Goal: Task Accomplishment & Management: Manage account settings

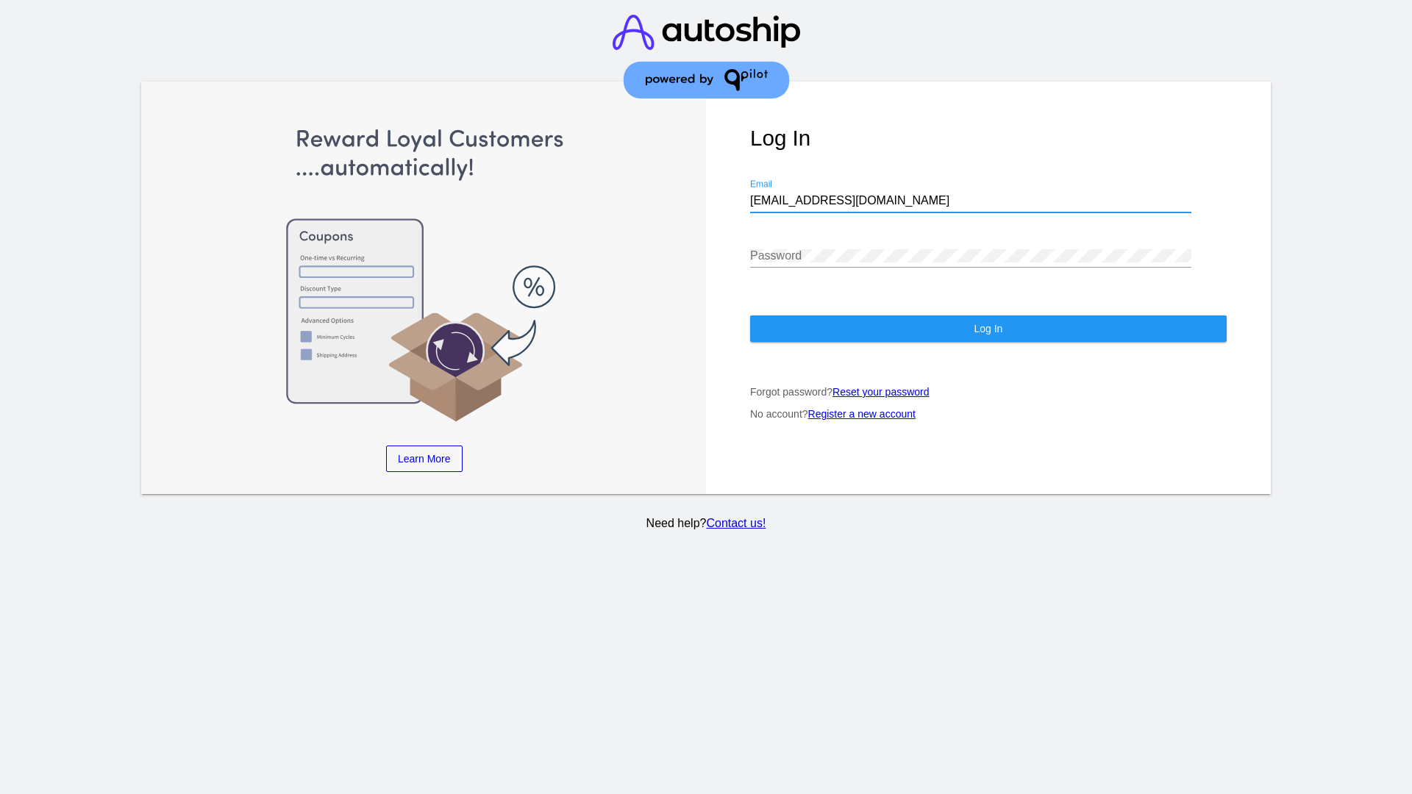
type input "jr@patternsinthecloud.com"
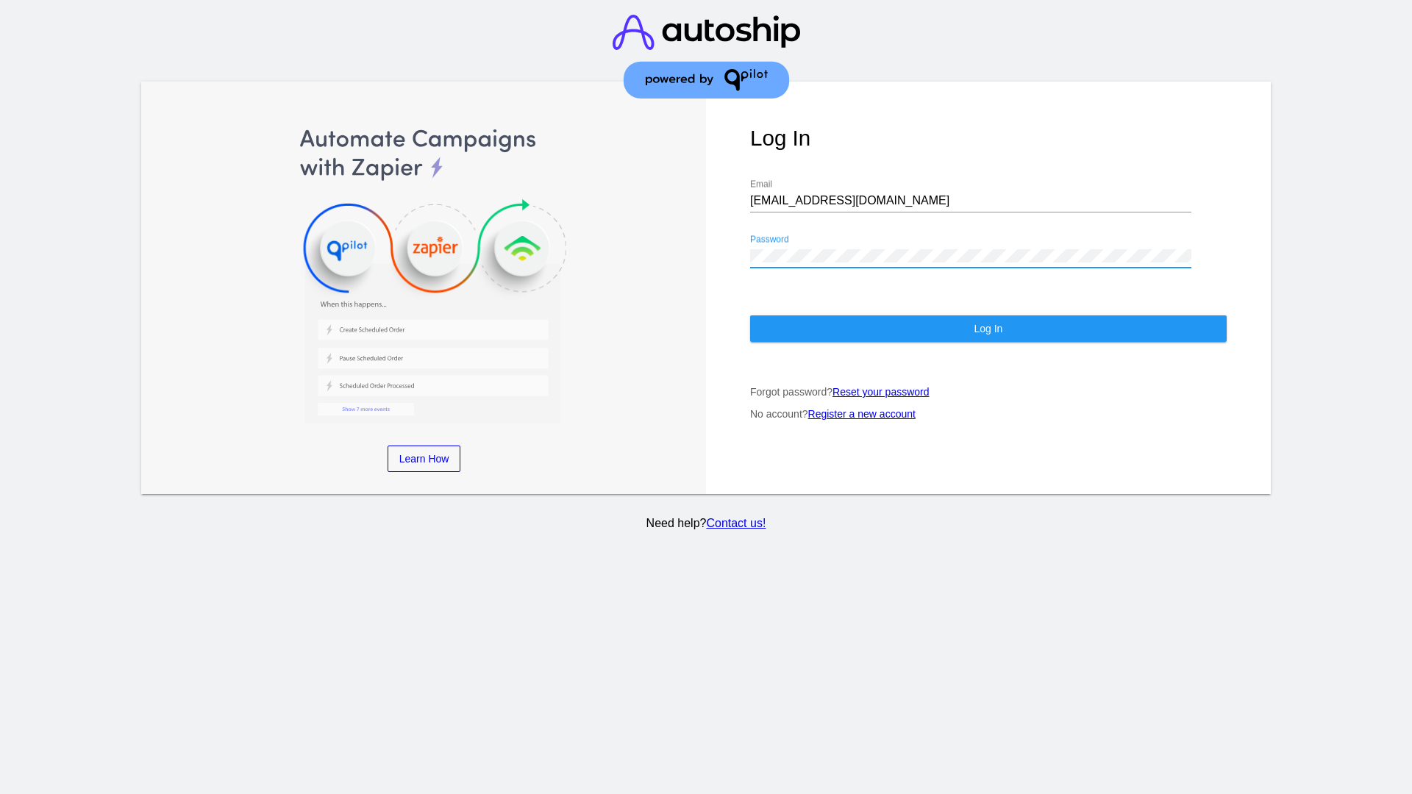
click at [988, 329] on span "Log In" at bounding box center [988, 329] width 29 height 12
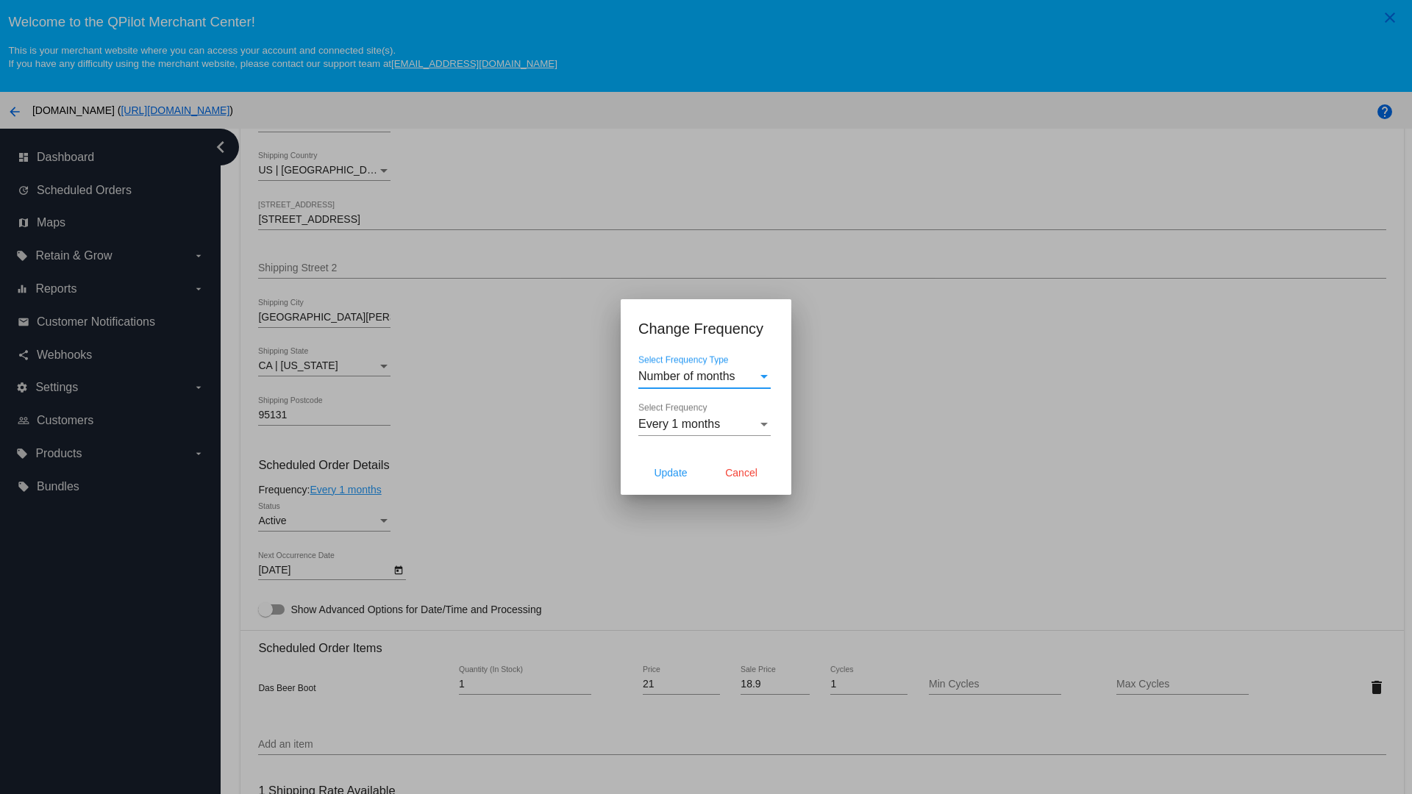
click at [705, 424] on span "Every 1 months" at bounding box center [679, 424] width 82 height 13
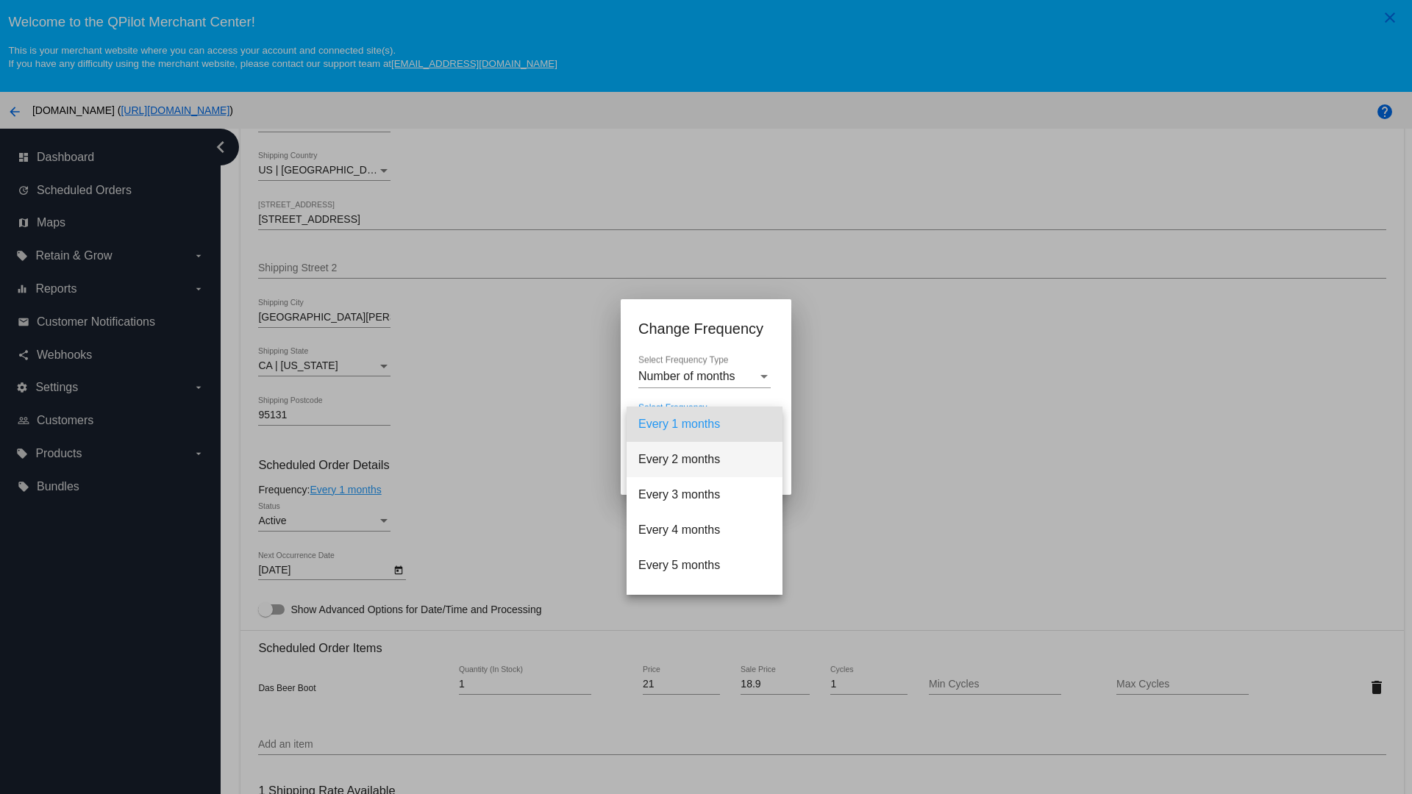
click at [705, 460] on span "Every 2 months" at bounding box center [704, 459] width 132 height 35
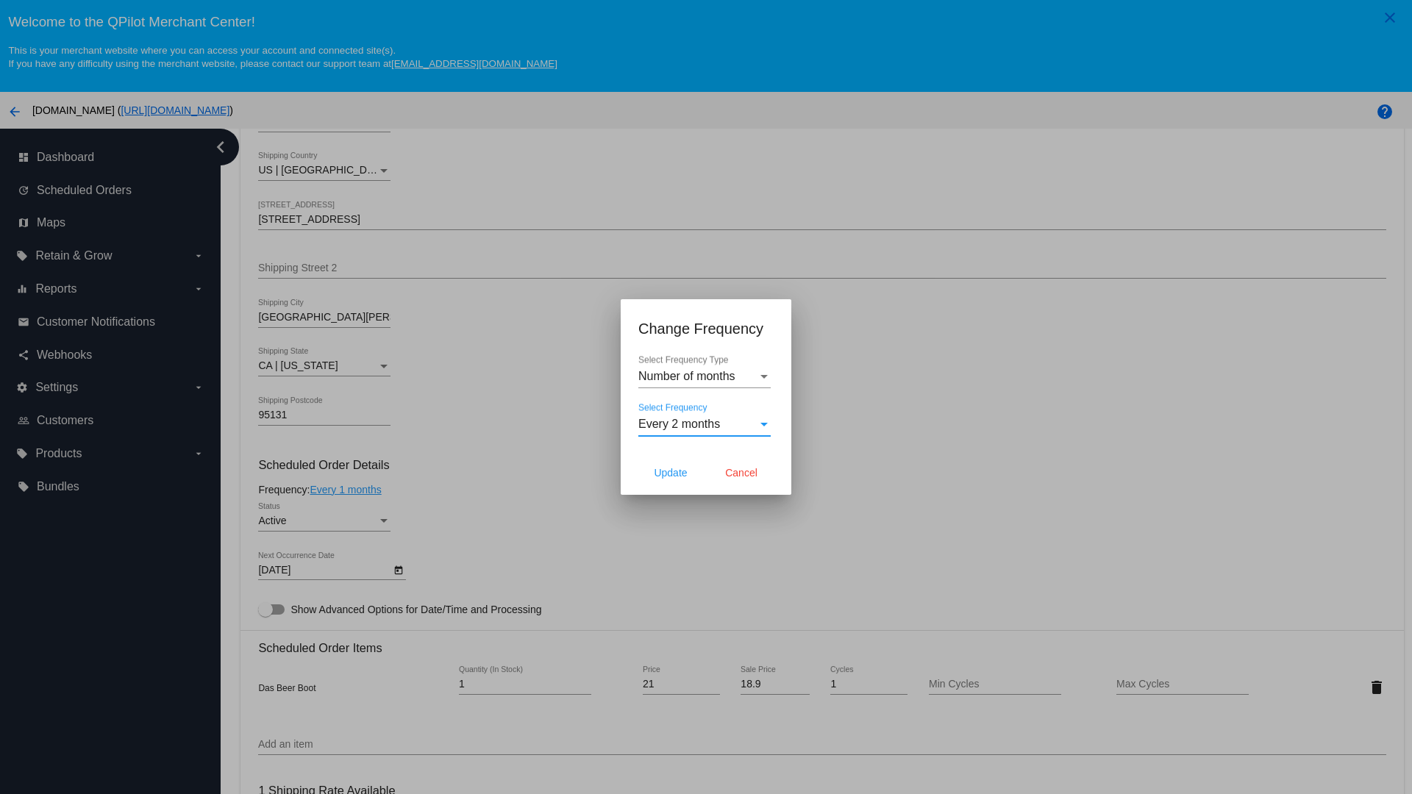
click at [741, 473] on span "Cancel" at bounding box center [741, 473] width 32 height 12
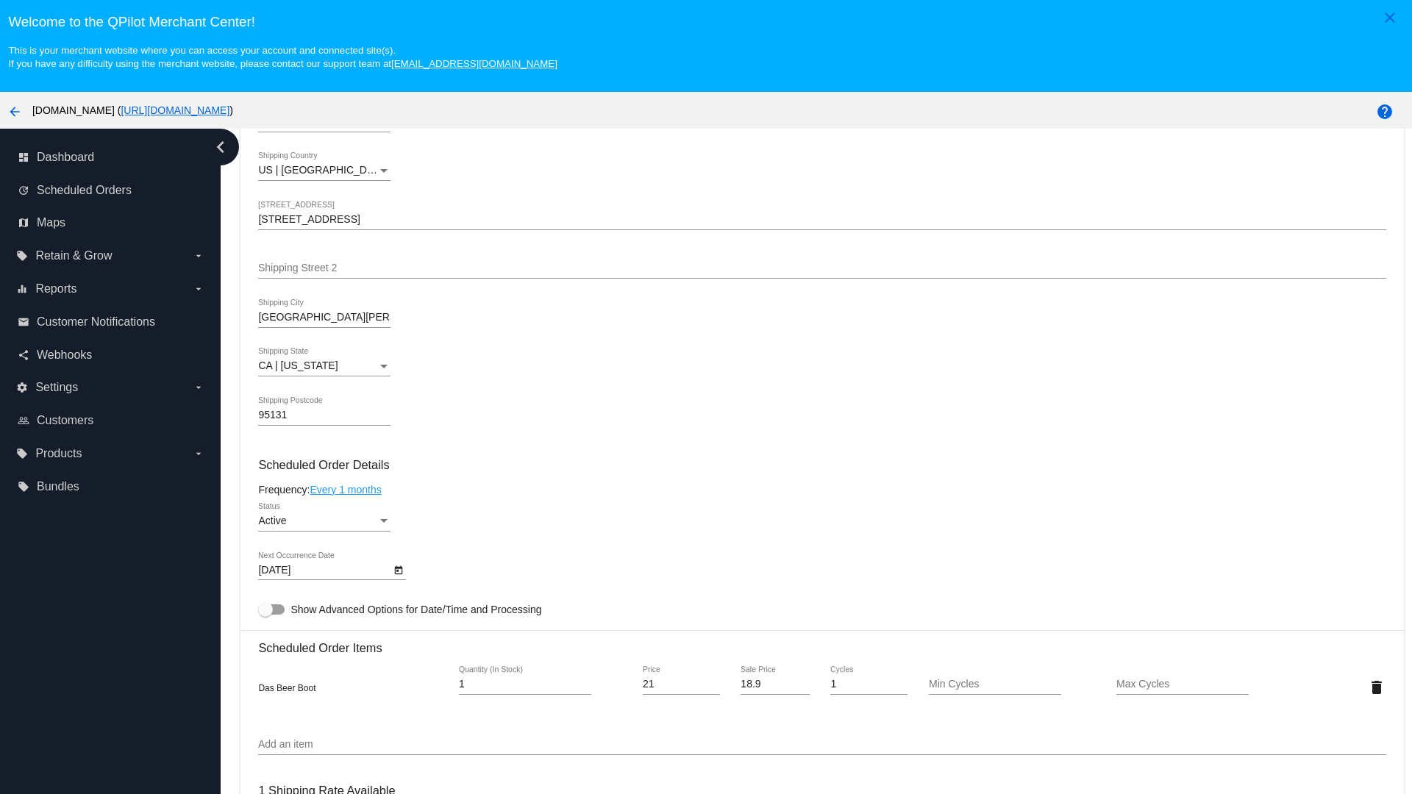
click at [348, 489] on link "Every 1 months" at bounding box center [345, 490] width 71 height 12
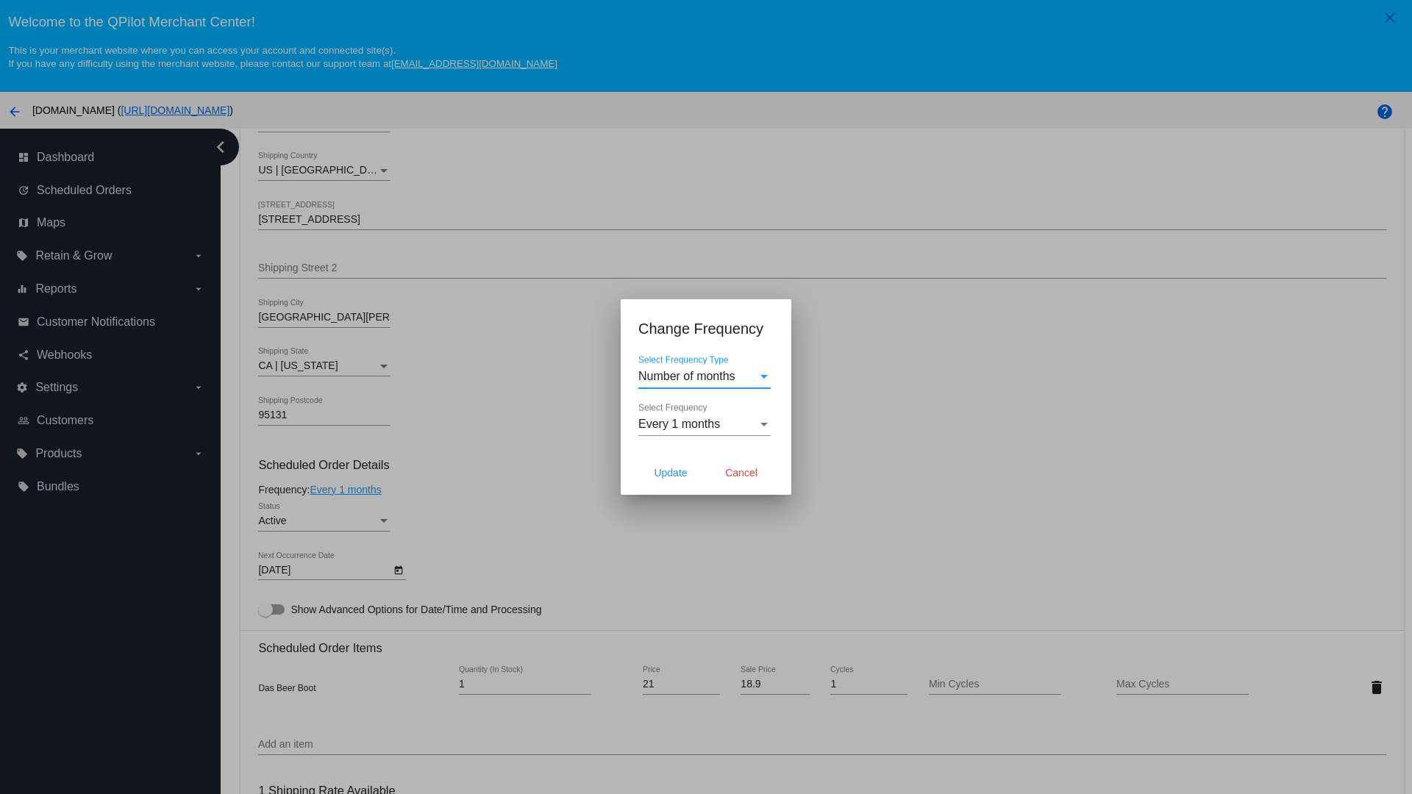
click at [705, 424] on span "Every 1 months" at bounding box center [679, 424] width 82 height 13
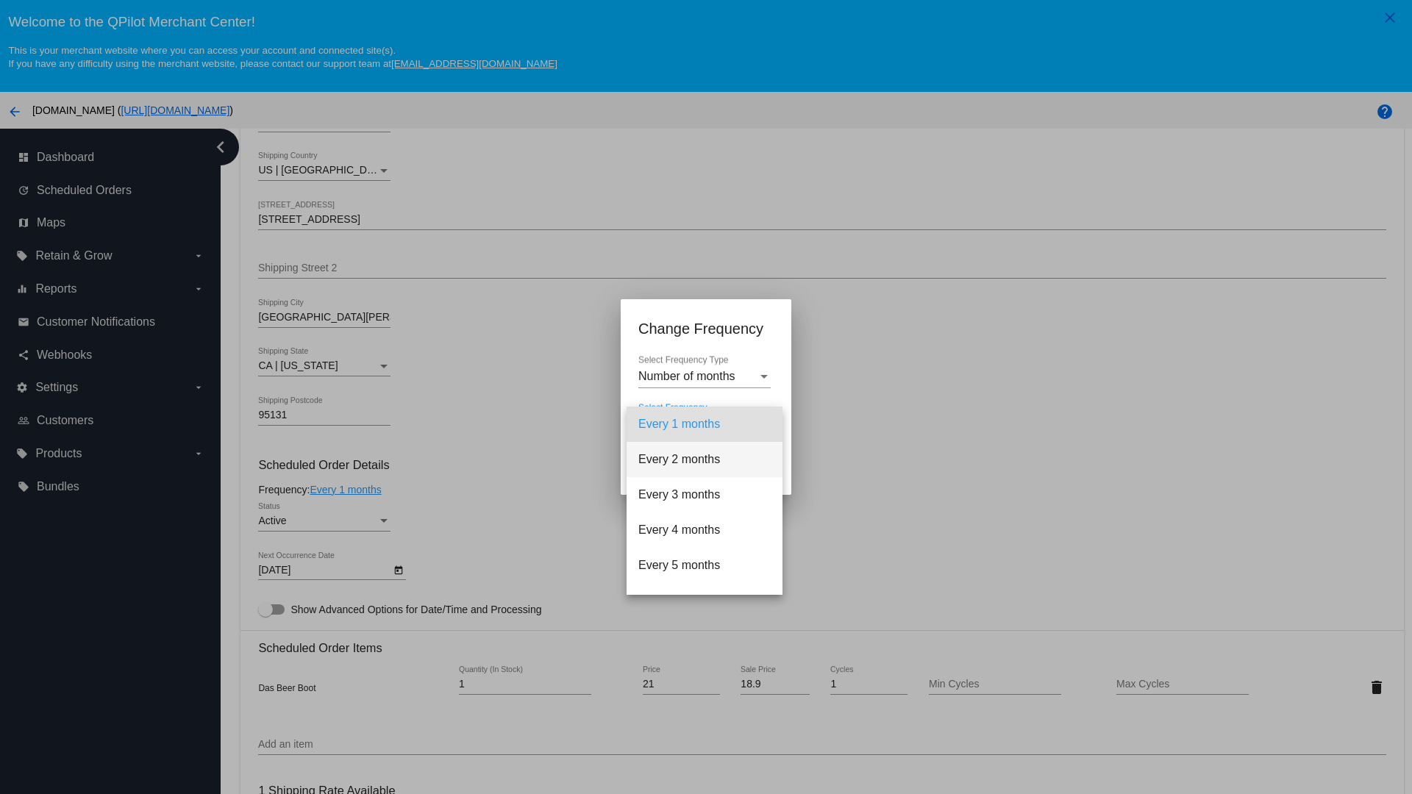
click at [705, 460] on span "Every 2 months" at bounding box center [704, 459] width 132 height 35
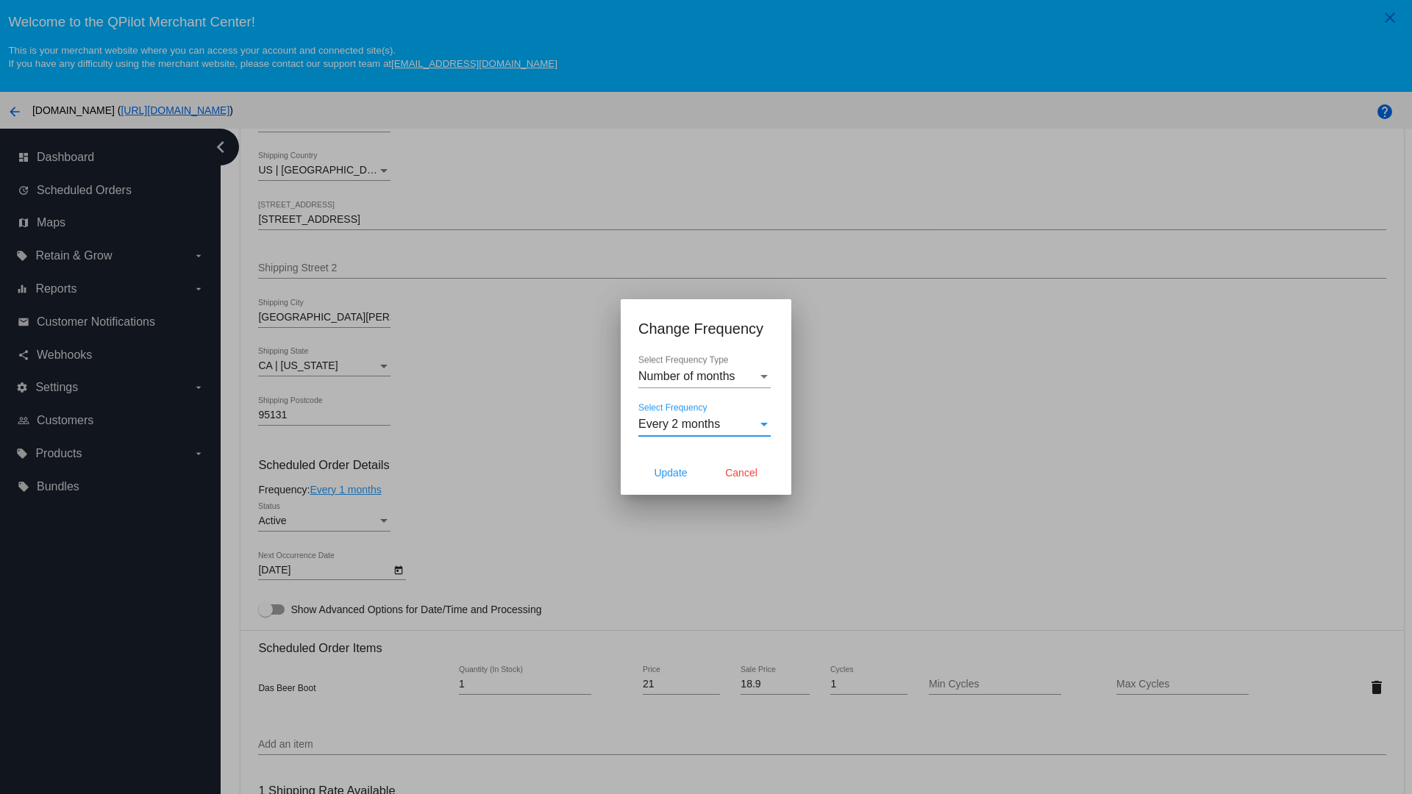
click at [671, 473] on span "Update" at bounding box center [670, 473] width 33 height 12
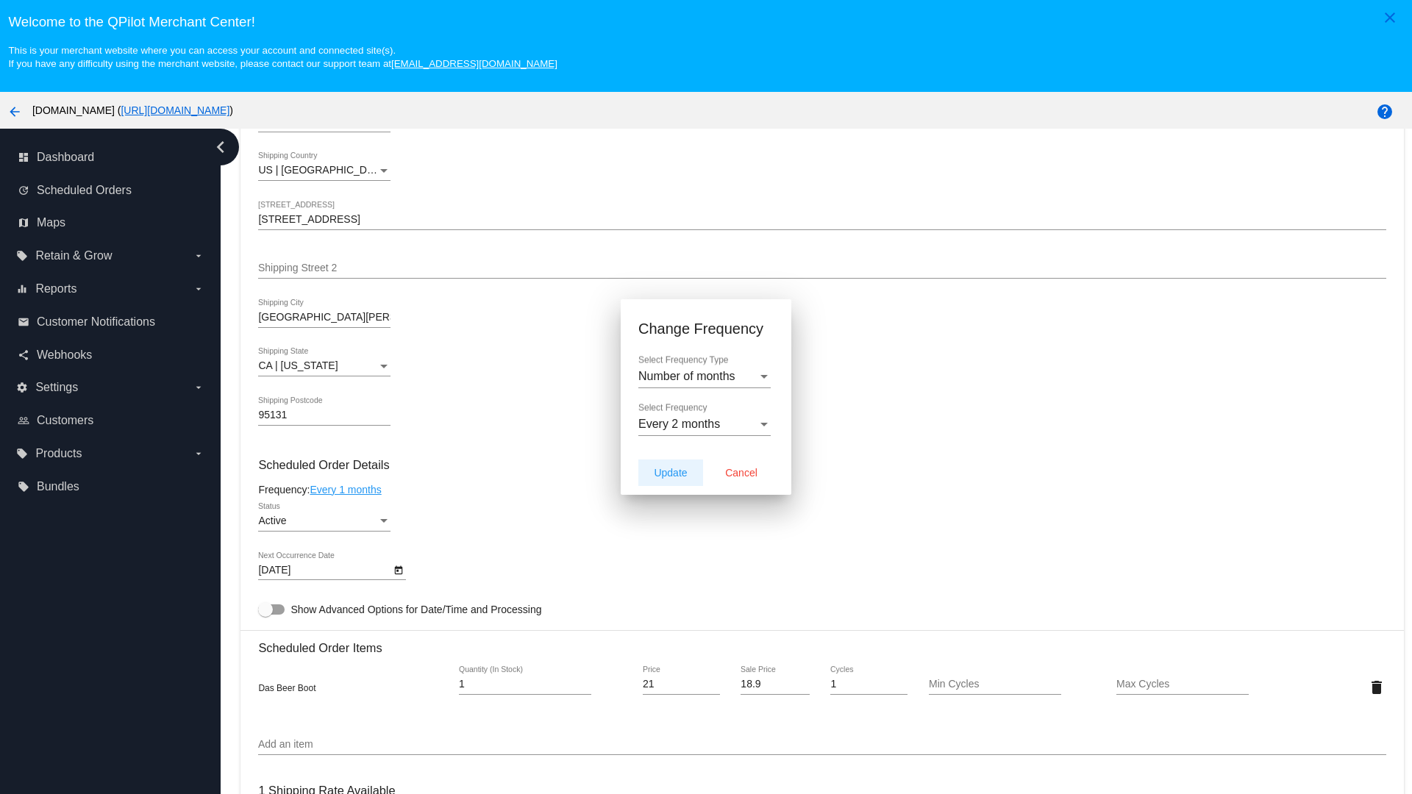
type input "[DATE]"
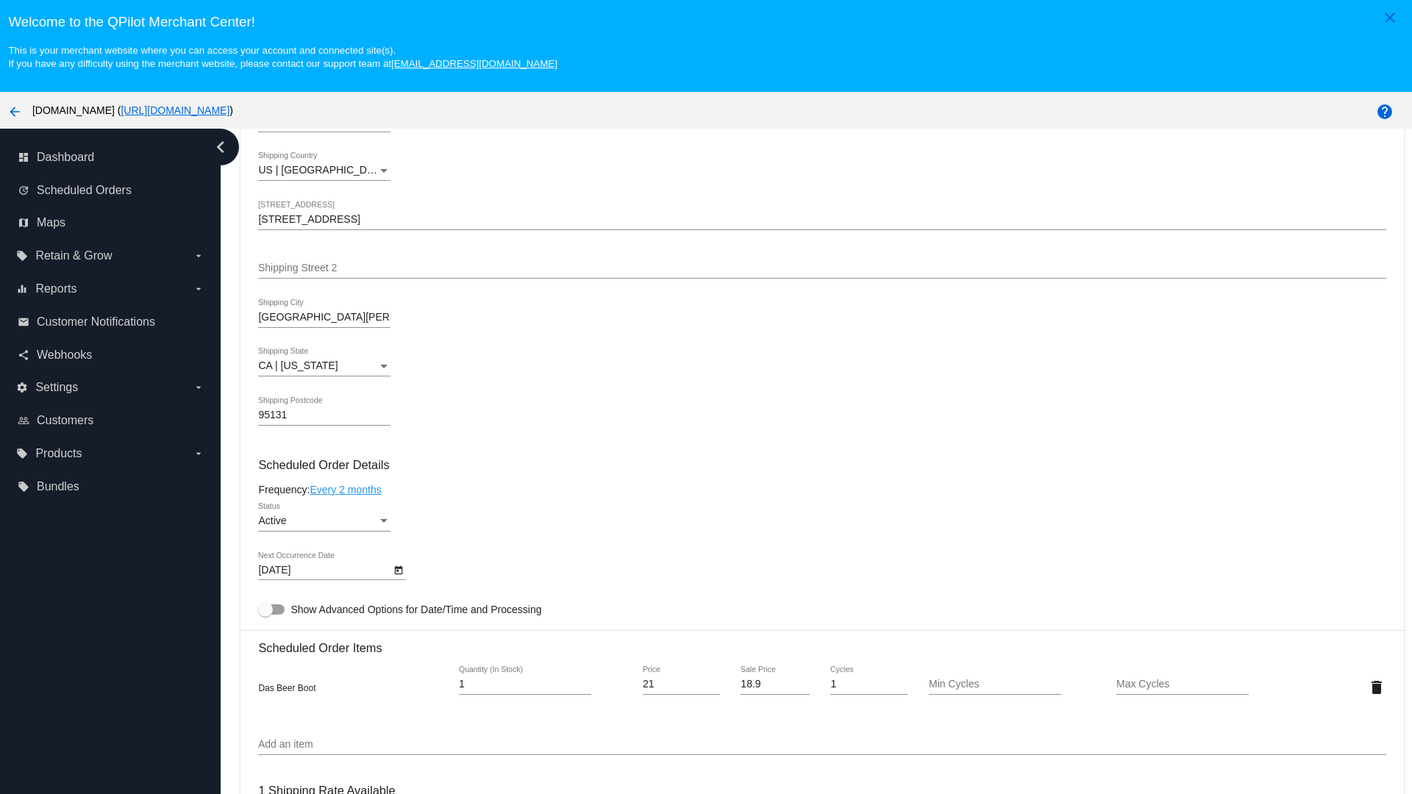
click at [348, 489] on link "Every 2 months" at bounding box center [345, 490] width 71 height 12
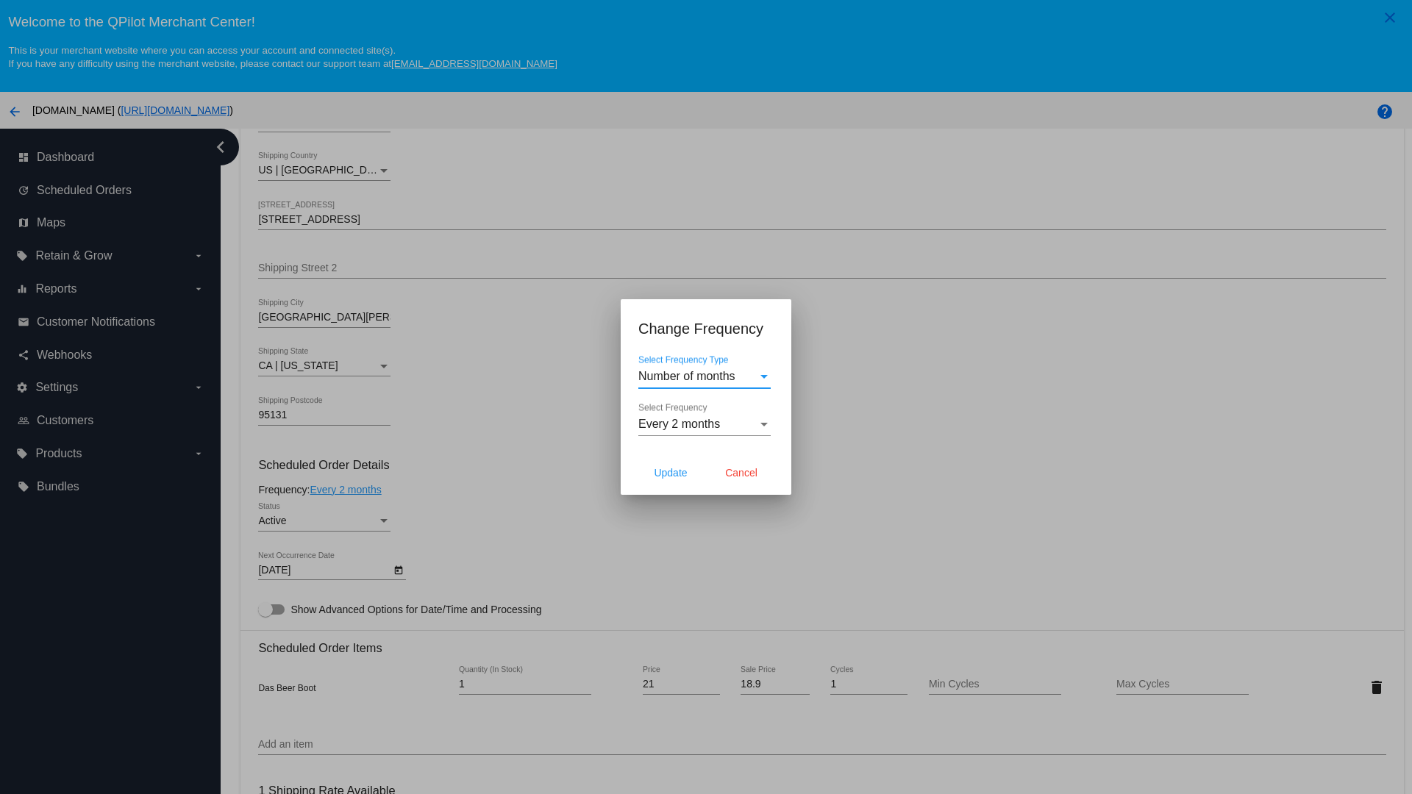
click at [705, 424] on span "Every 2 months" at bounding box center [679, 424] width 82 height 13
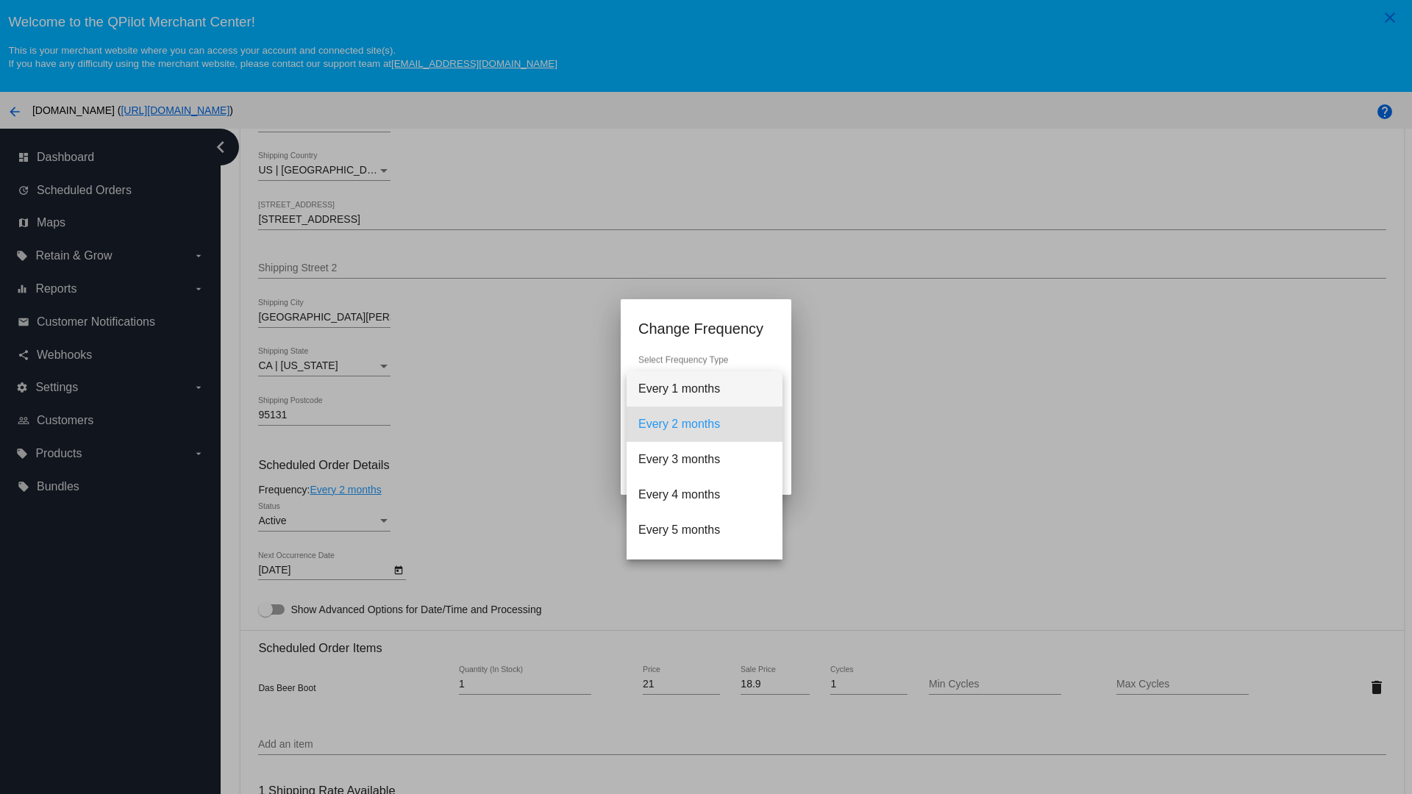
click at [705, 389] on span "Every 1 months" at bounding box center [704, 388] width 132 height 35
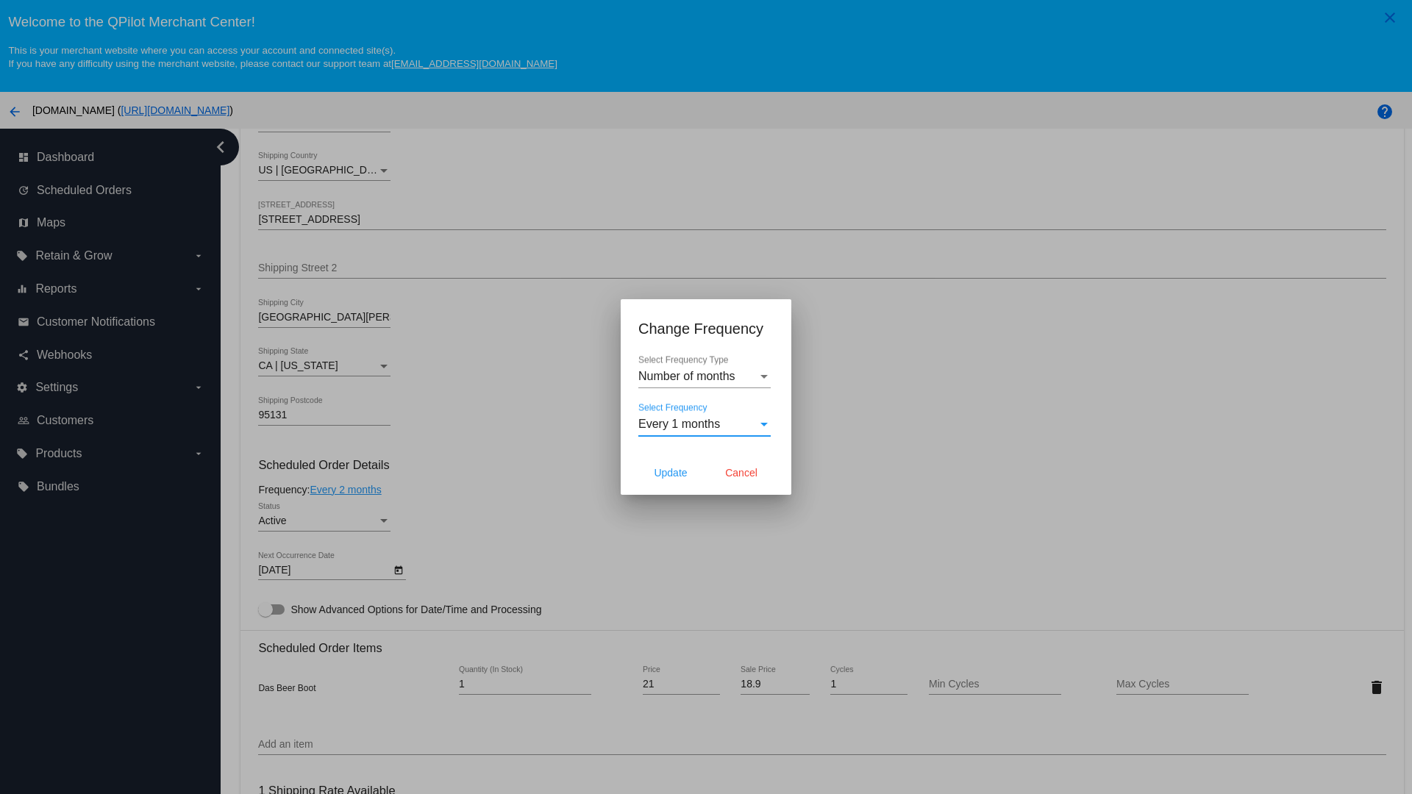
click at [441, 441] on div at bounding box center [706, 397] width 1412 height 794
